Goal: Information Seeking & Learning: Learn about a topic

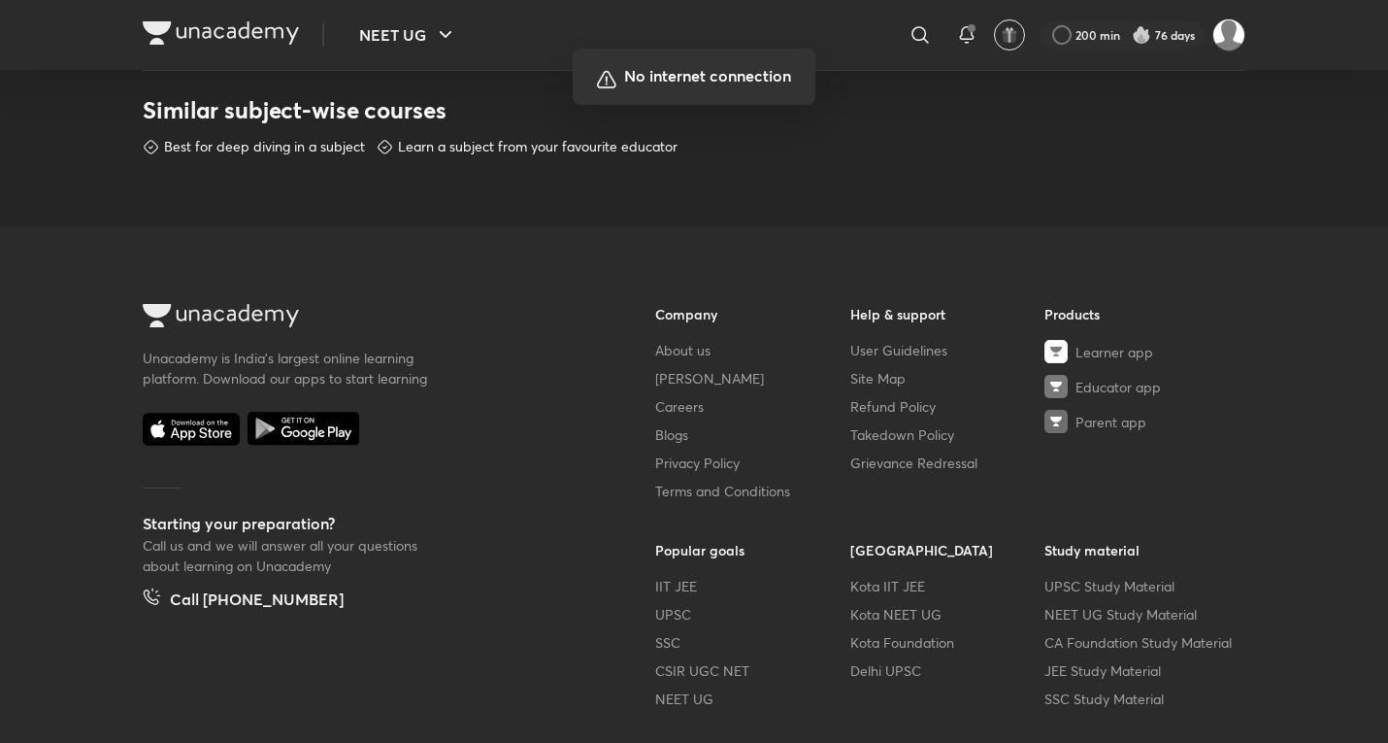
scroll to position [975, 0]
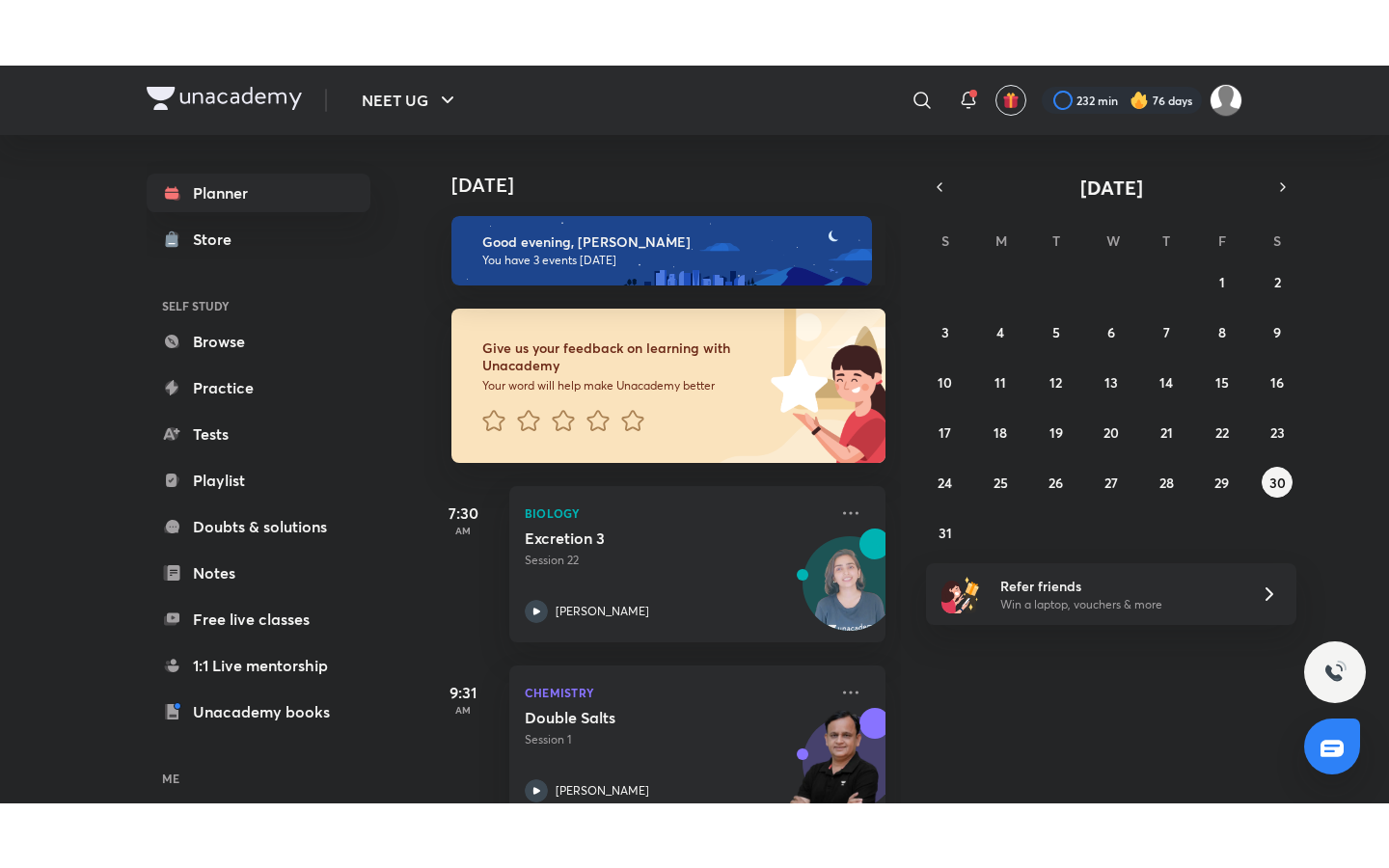
scroll to position [227, 0]
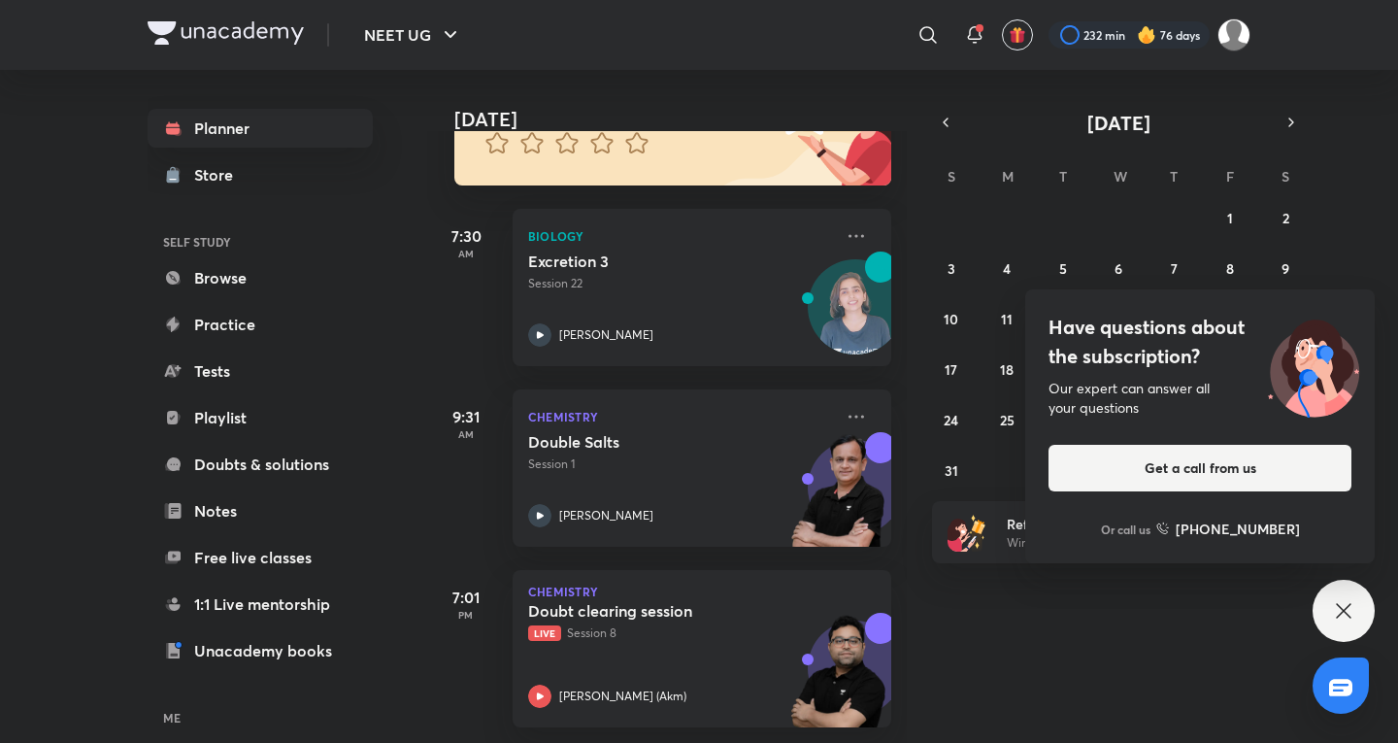
click at [1350, 603] on icon at bounding box center [1343, 610] width 23 height 23
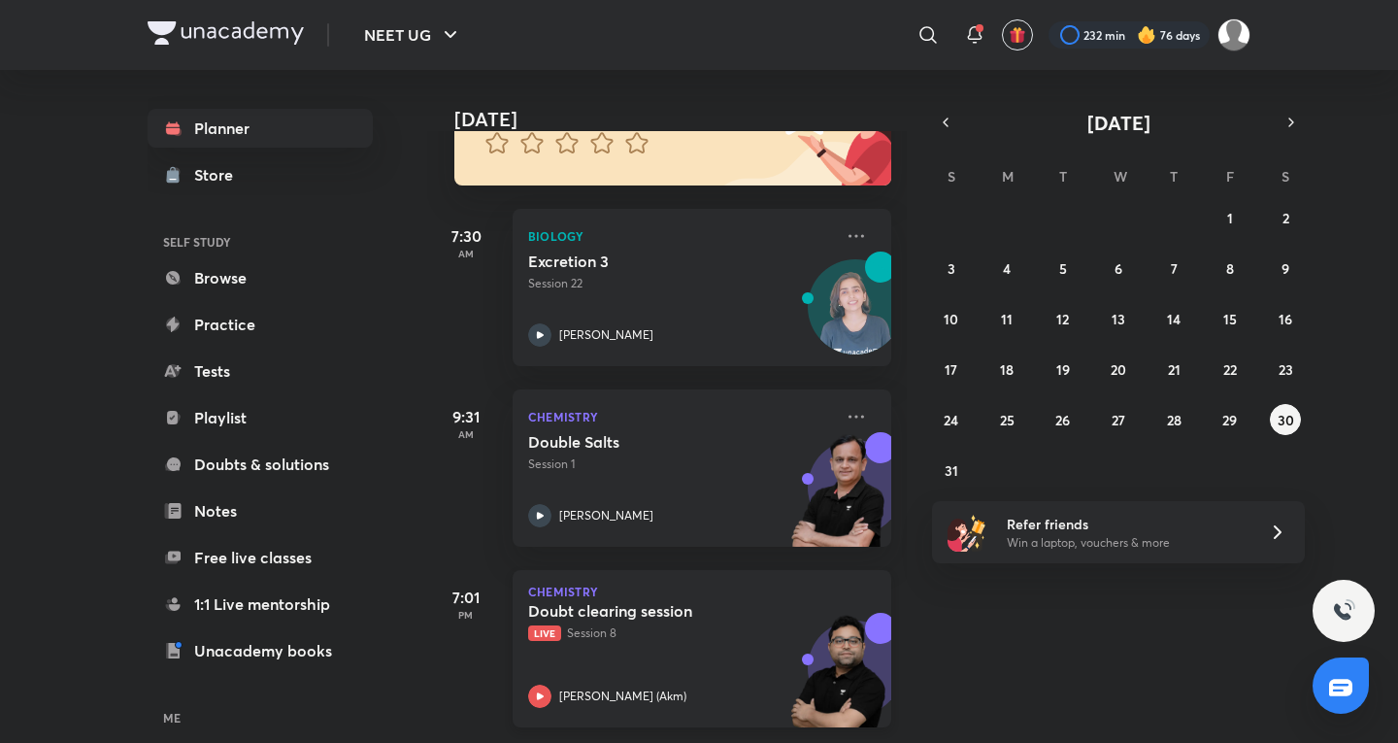
click at [835, 695] on img at bounding box center [837, 680] width 107 height 134
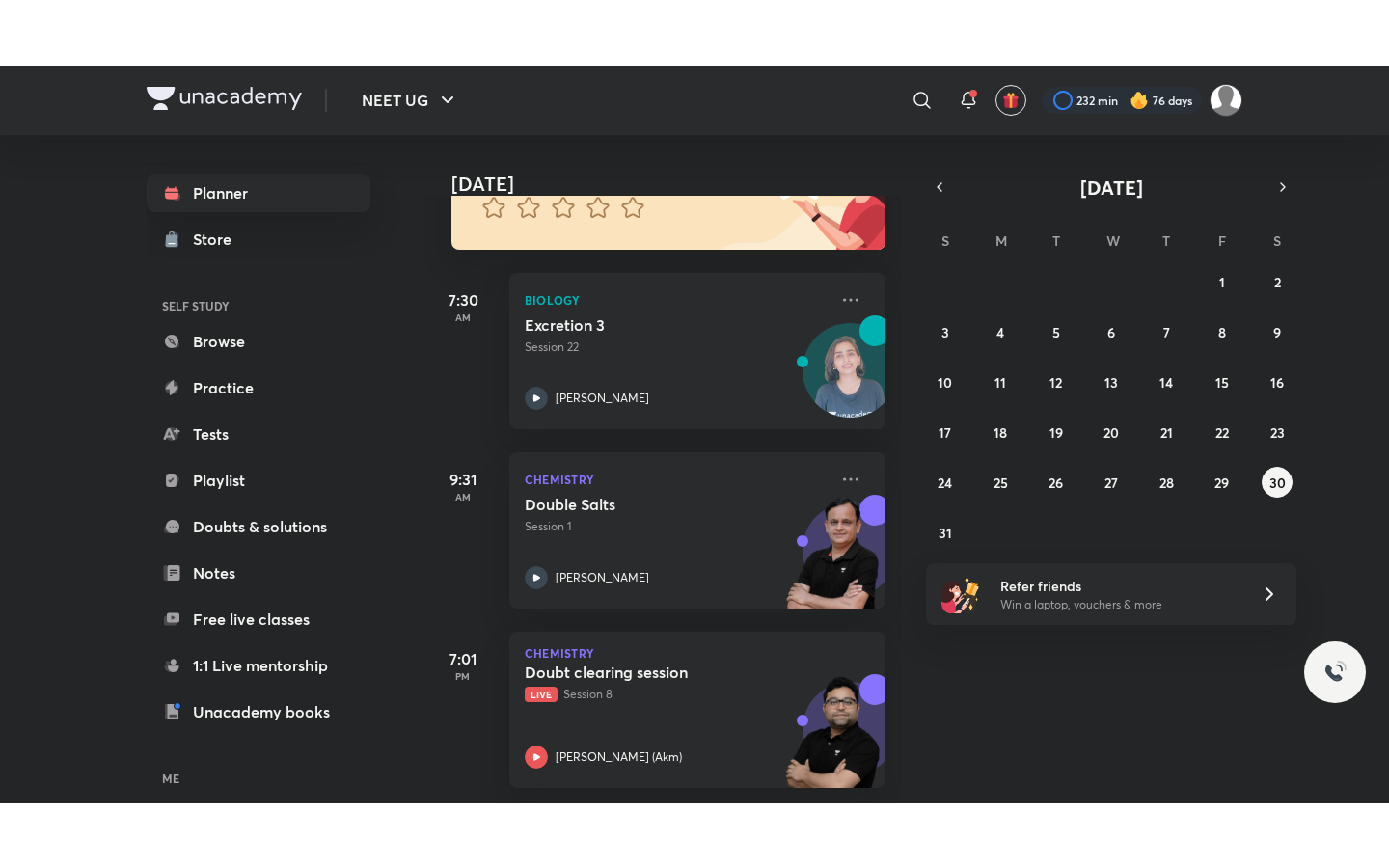
scroll to position [97, 0]
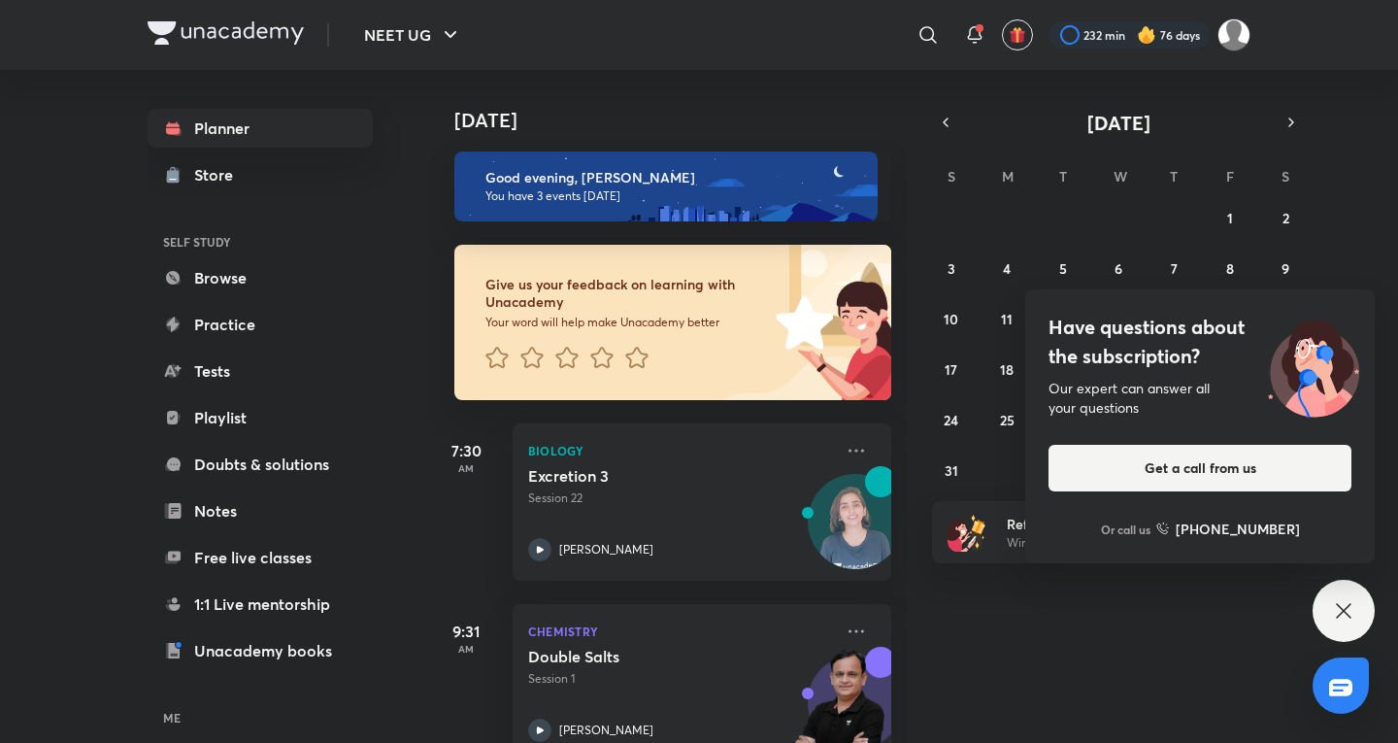
click at [1347, 606] on icon at bounding box center [1343, 610] width 23 height 23
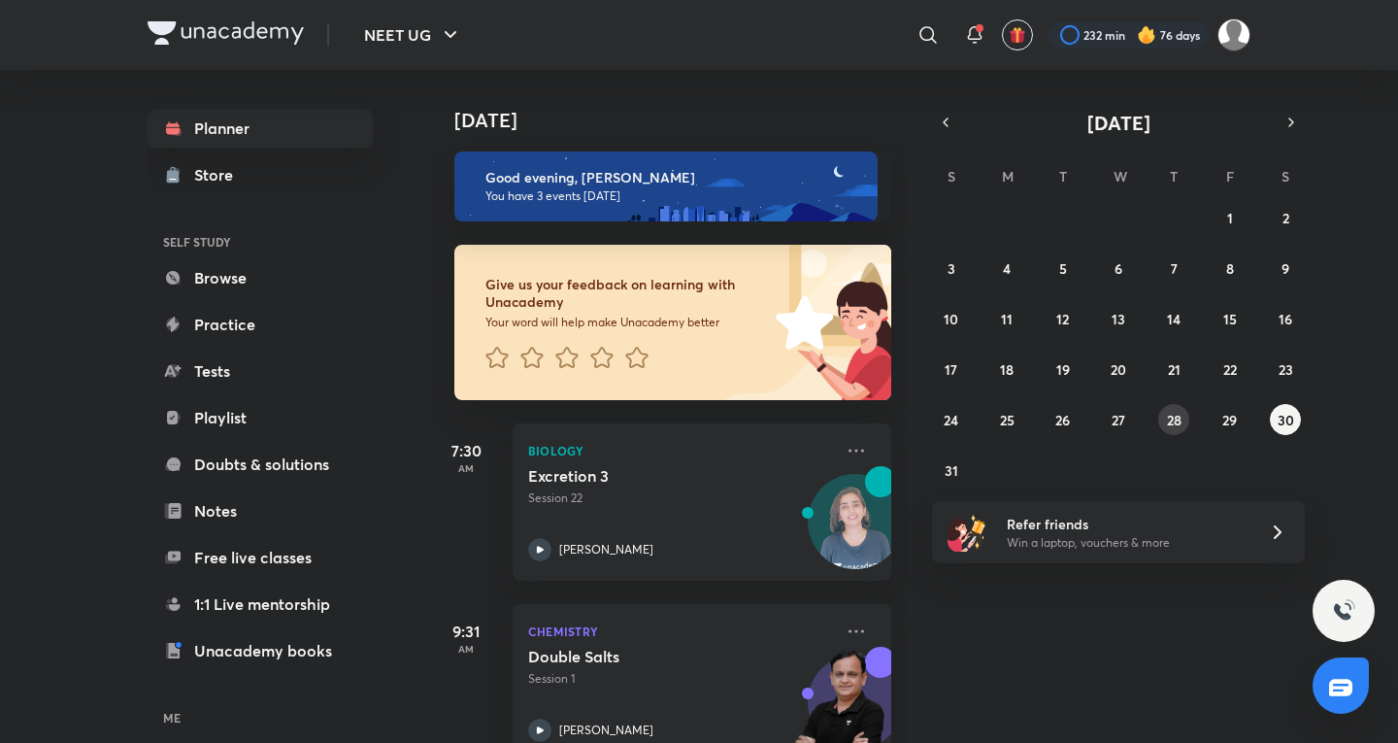
click at [1178, 423] on abbr "28" at bounding box center [1174, 420] width 15 height 18
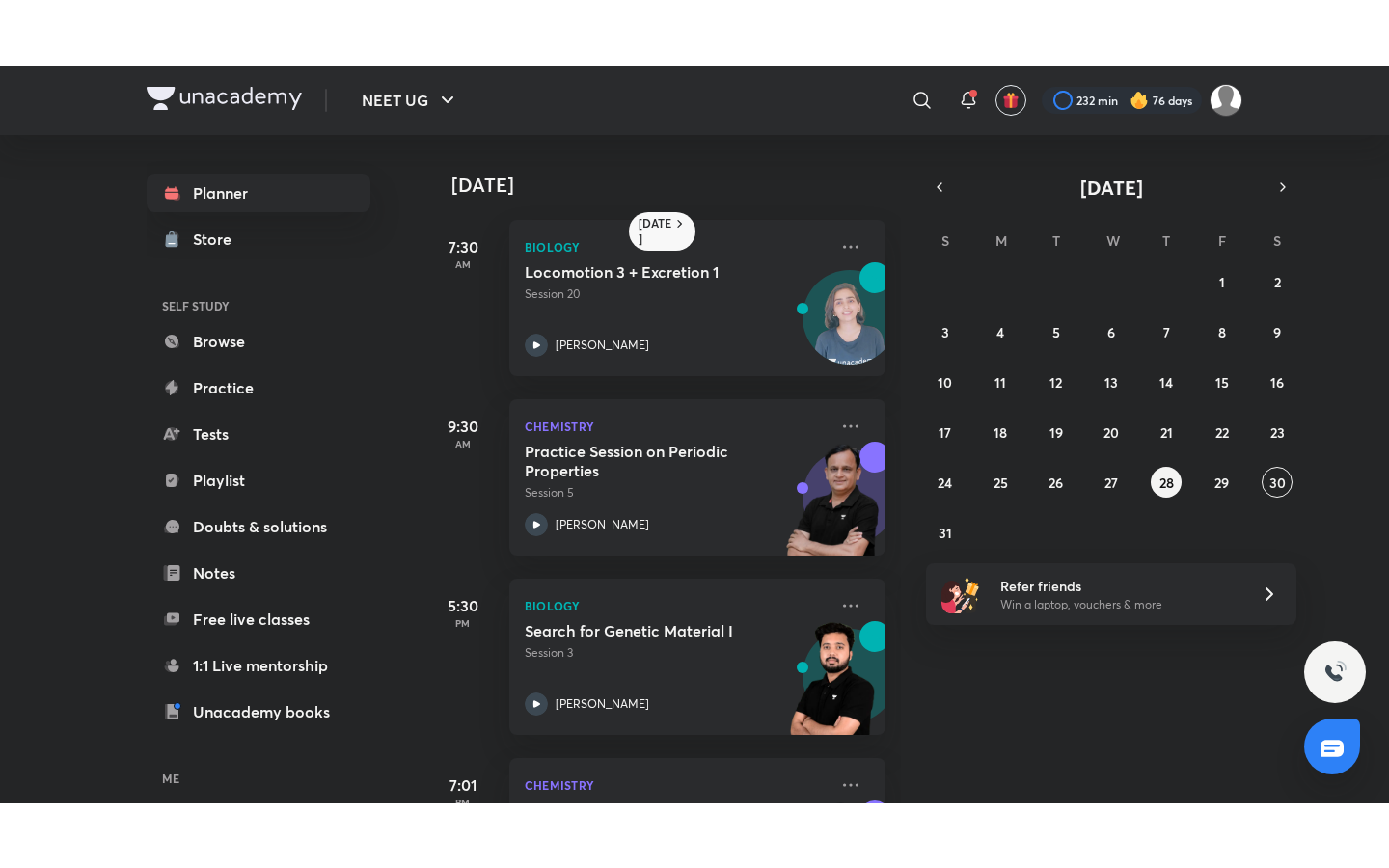
scroll to position [320, 0]
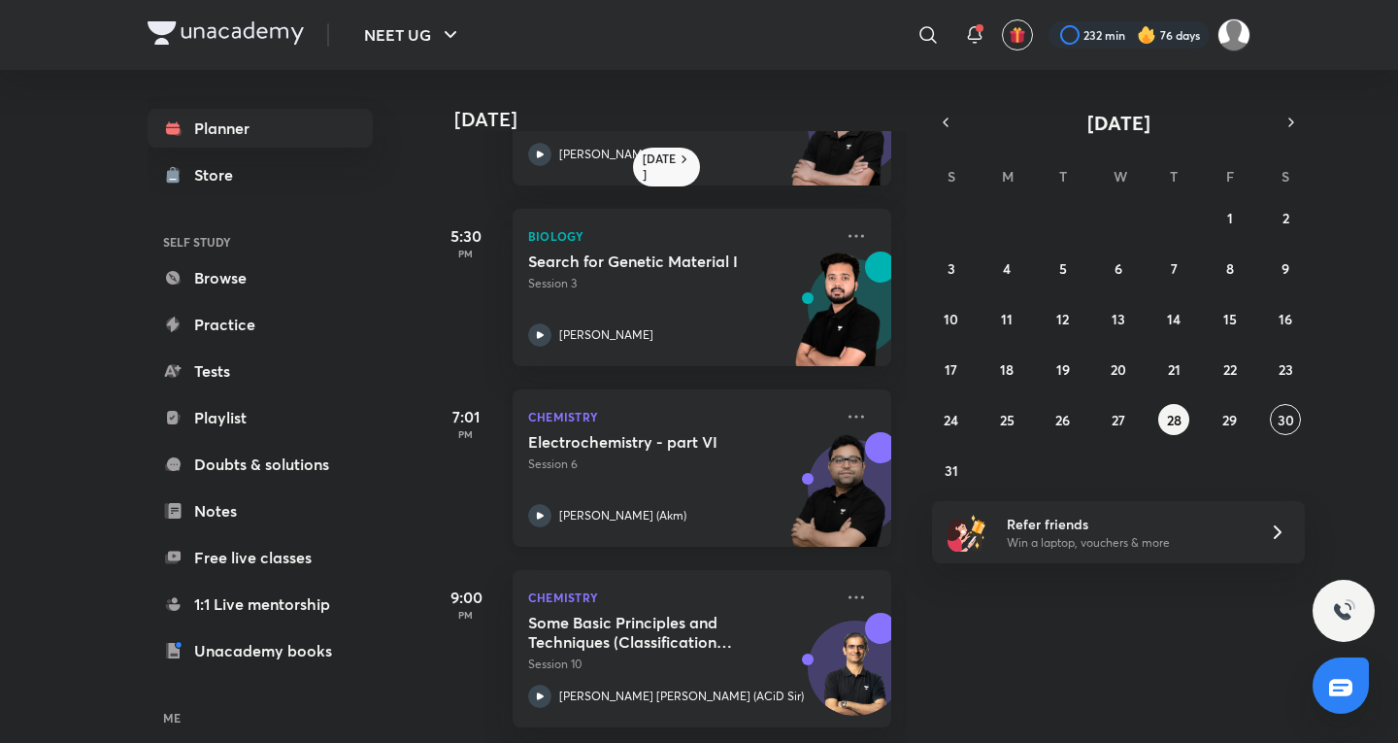
click at [740, 504] on div "[PERSON_NAME] (Akm)" at bounding box center [680, 515] width 305 height 23
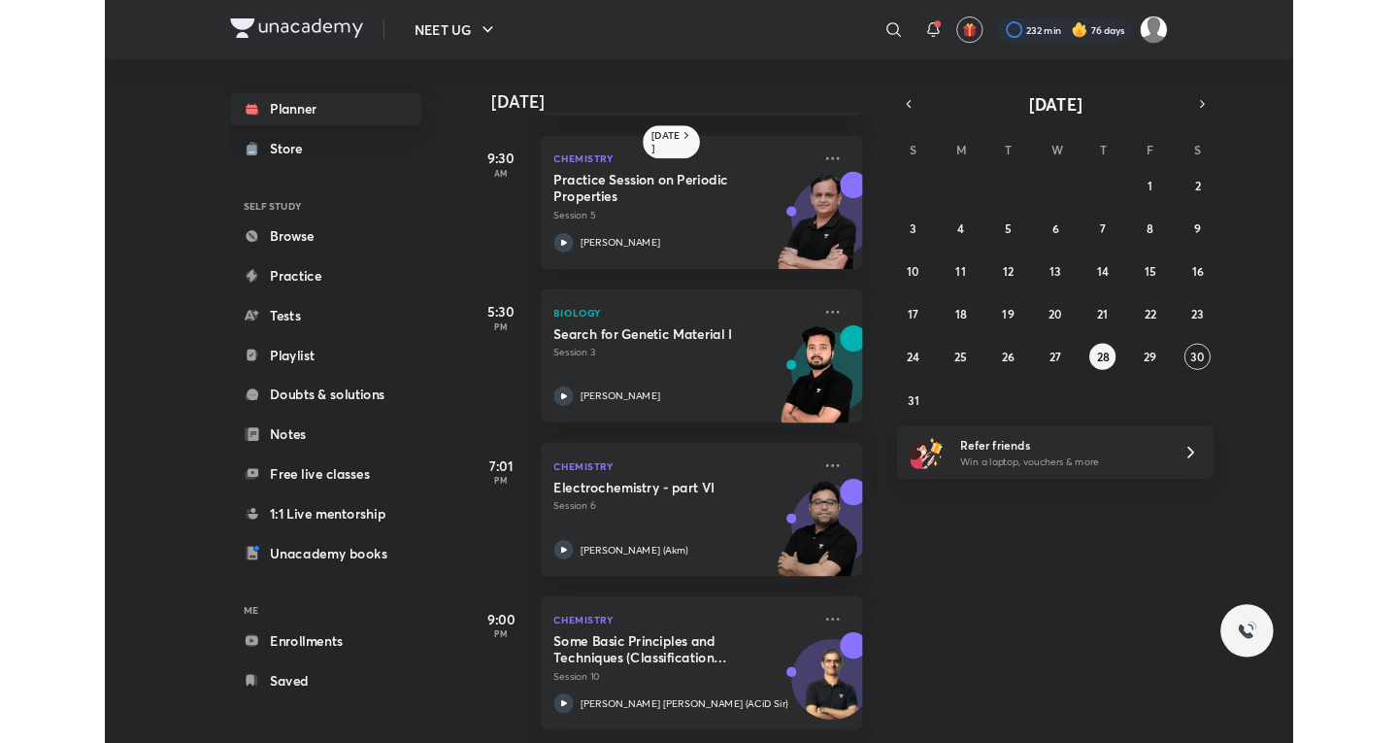
scroll to position [191, 0]
